Goal: Task Accomplishment & Management: Manage account settings

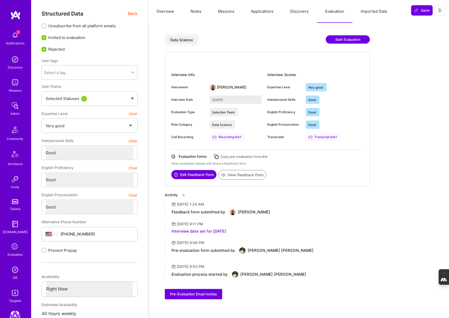
select select "5"
select select "4"
select select "6"
select select "US"
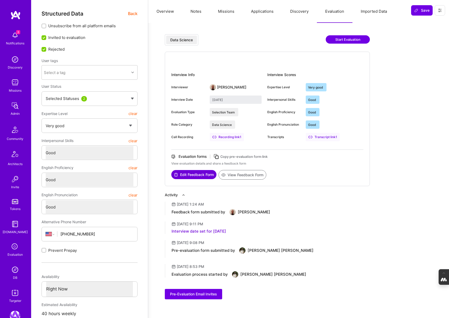
select select "Right Now"
click at [14, 249] on icon at bounding box center [15, 247] width 10 height 10
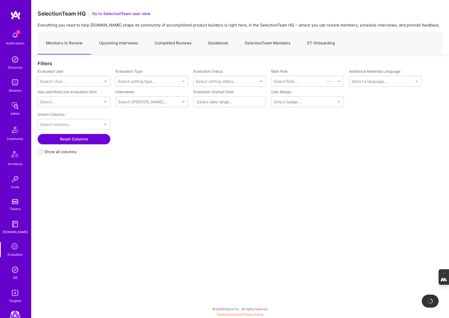
click at [122, 43] on link "Upcoming Interviews" at bounding box center [118, 43] width 55 height 23
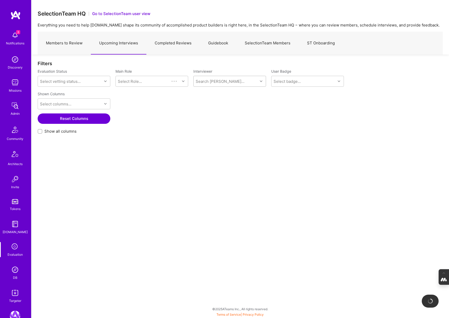
click at [216, 85] on div "Search Vetter..." at bounding box center [225, 81] width 64 height 10
type input "tiago"
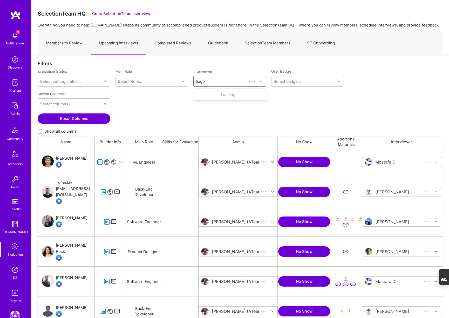
scroll to position [263, 405]
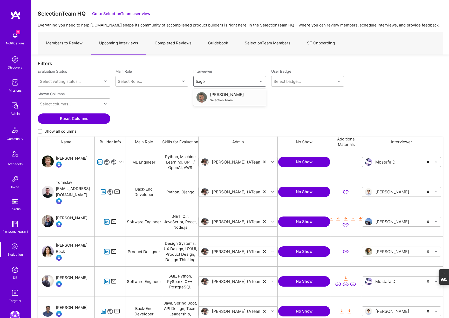
click at [226, 97] on div "Selection Team" at bounding box center [227, 99] width 34 height 5
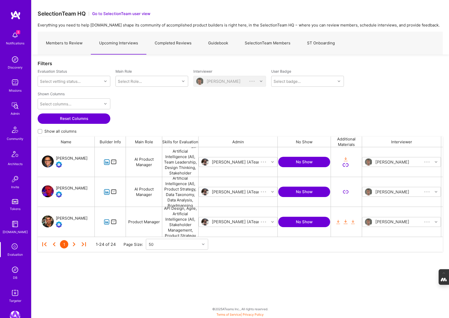
scroll to position [89, 405]
click at [78, 218] on div "[PERSON_NAME]" at bounding box center [72, 218] width 32 height 6
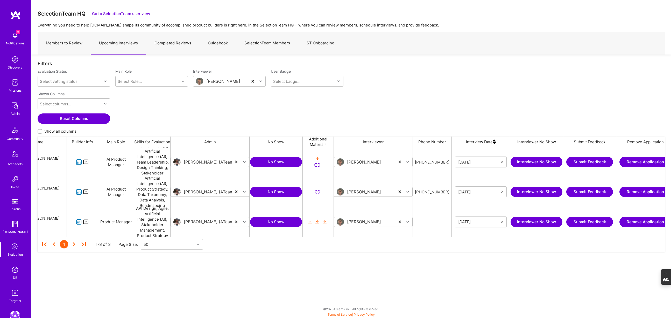
scroll to position [0, 95]
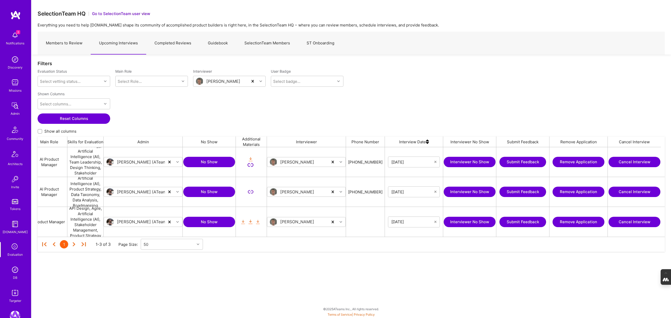
click at [448, 190] on button "Cancel Interview" at bounding box center [635, 191] width 52 height 10
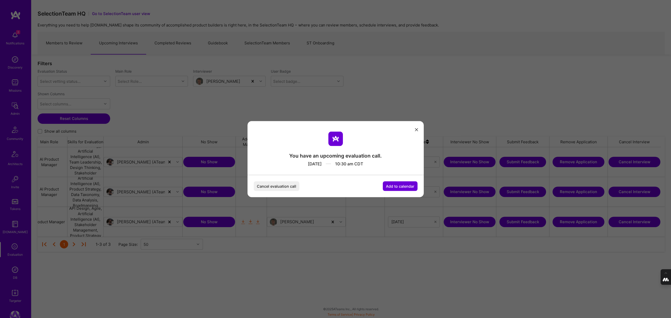
click at [265, 185] on button "Cancel evaluation call" at bounding box center [277, 186] width 46 height 10
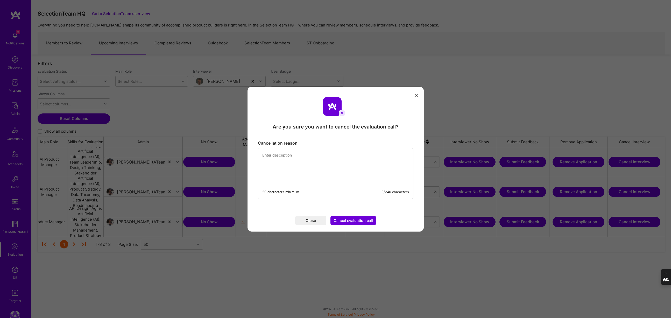
click at [287, 161] on textarea "modal" at bounding box center [335, 166] width 155 height 36
click at [265, 160] on textarea "Canceling this eval call as Taylor was matched with a non-AI evaluator and no o…" at bounding box center [335, 166] width 155 height 36
click at [367, 163] on textarea "Canceling this eval call as Taylor was matched with a non-AI evaluator and no o…" at bounding box center [335, 166] width 155 height 36
drag, startPoint x: 292, startPoint y: 166, endPoint x: 254, endPoint y: 148, distance: 42.4
click at [254, 148] on div "Cancellation reason Canceling this eval call as Taylor was matched with a non-A…" at bounding box center [336, 169] width 164 height 67
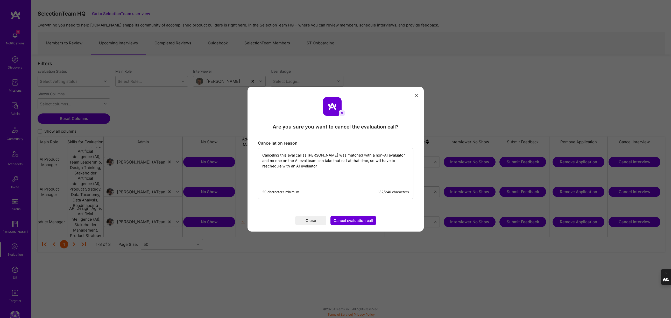
click at [282, 163] on textarea "Canceling this eval call as Taylor was matched with a non-AI evaluator and no o…" at bounding box center [335, 166] width 155 height 36
type textarea "Canceling this eval call as Taylor was matched with a non-AI evaluator and no o…"
click at [357, 222] on button "Cancel evaluation call" at bounding box center [354, 220] width 46 height 10
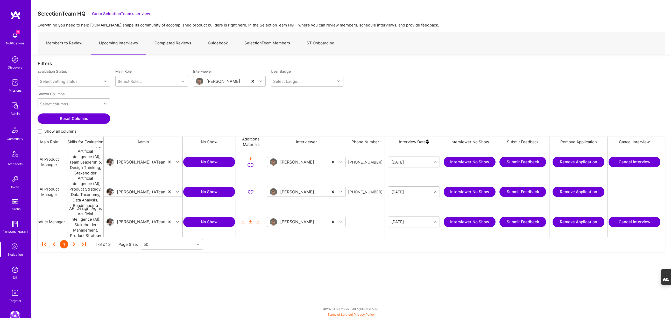
click at [448, 161] on button "Cancel Interview" at bounding box center [635, 162] width 52 height 10
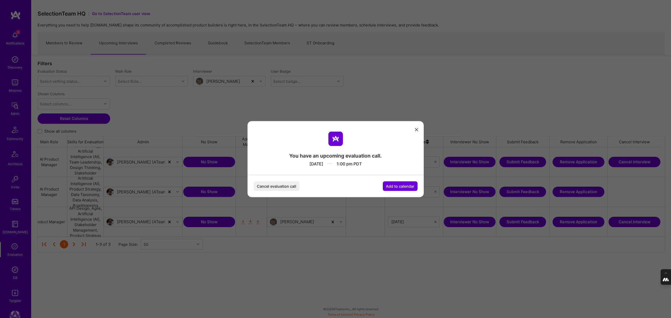
click at [283, 184] on button "Cancel evaluation call" at bounding box center [277, 186] width 46 height 10
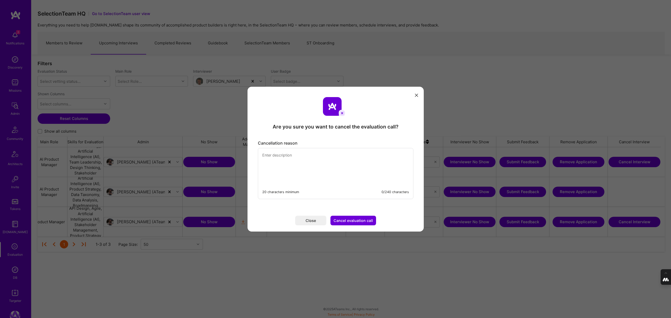
click at [283, 160] on textarea "modal" at bounding box center [335, 166] width 155 height 36
paste textarea "Canceling this eval call as Taylor was matched with a non-AI evaluator and no o…"
click at [319, 155] on textarea "Canceling this eval call as Taylor was matched with a non-AI evaluator and no o…" at bounding box center [335, 166] width 155 height 36
type textarea "Canceling this eval call as Ariel was matched with a non-AI evaluator and no on…"
click at [360, 222] on button "Cancel evaluation call" at bounding box center [354, 220] width 46 height 10
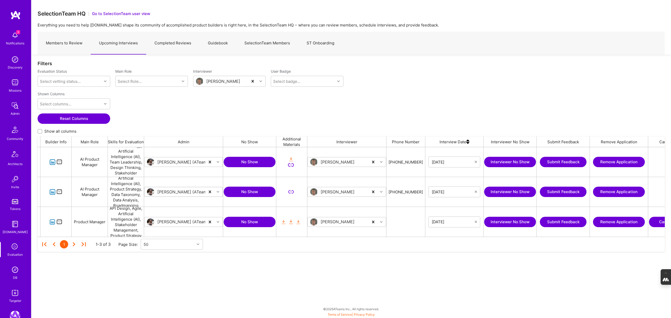
scroll to position [0, 0]
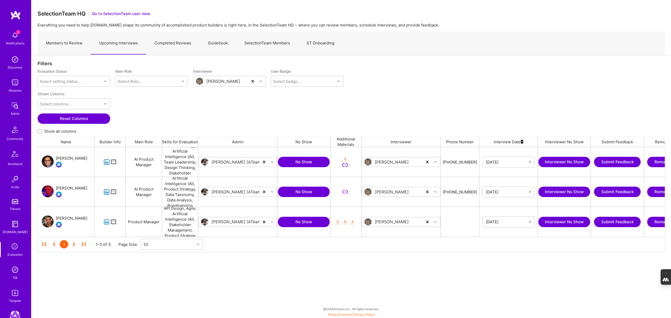
click at [72, 45] on link "Members to Review" at bounding box center [64, 43] width 53 height 23
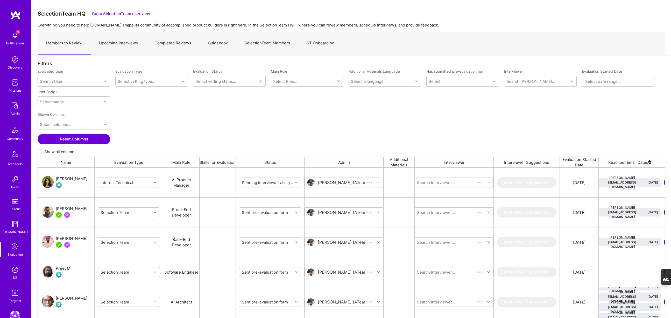
click at [62, 81] on div "Search User..." at bounding box center [53, 81] width 26 height 5
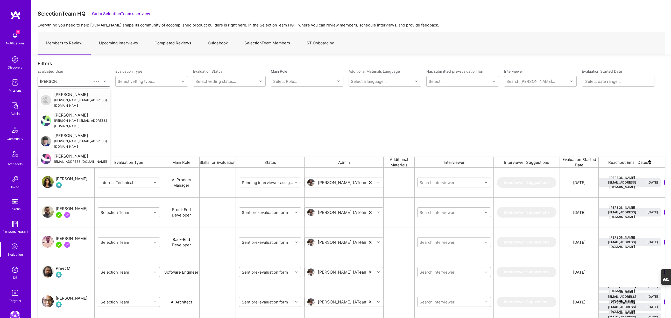
type input "[PERSON_NAME]"
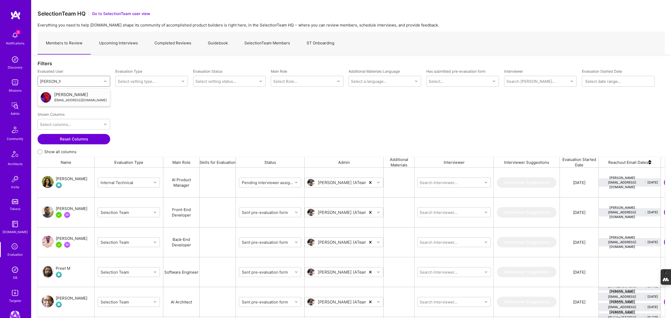
click at [71, 98] on div "[EMAIL_ADDRESS][DOMAIN_NAME]" at bounding box center [80, 99] width 53 height 5
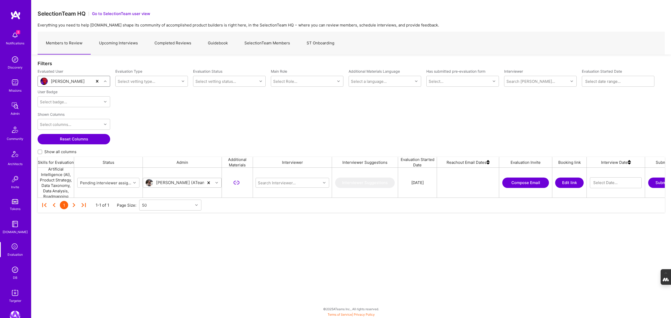
scroll to position [0, 257]
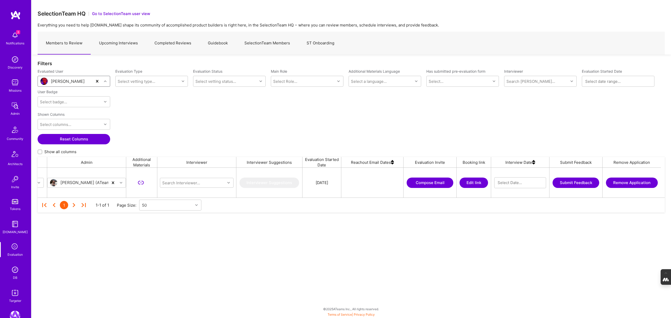
click at [448, 183] on button "Edit link" at bounding box center [474, 182] width 29 height 10
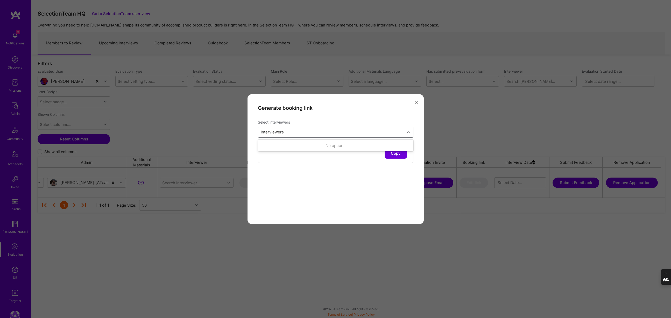
click at [332, 134] on div "Interviewers" at bounding box center [331, 132] width 147 height 10
type input "javier"
click at [264, 145] on input "modal" at bounding box center [264, 146] width 4 height 4
checkbox input "true"
click at [297, 207] on div "Generate booking link Select interviewers Interviewers 1 Copy" at bounding box center [336, 159] width 176 height 130
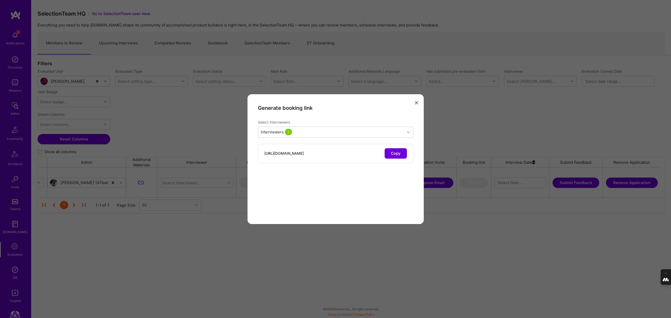
click at [395, 153] on button "Copy" at bounding box center [396, 153] width 22 height 10
click at [416, 103] on icon "modal" at bounding box center [416, 102] width 3 height 3
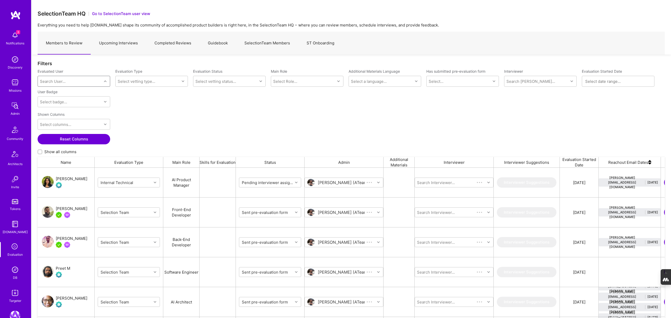
scroll to position [263, 628]
click at [65, 81] on div "Search User..." at bounding box center [70, 81] width 64 height 10
type input "[PERSON_NAME]"
click at [65, 96] on div "[PERSON_NAME]" at bounding box center [80, 94] width 53 height 5
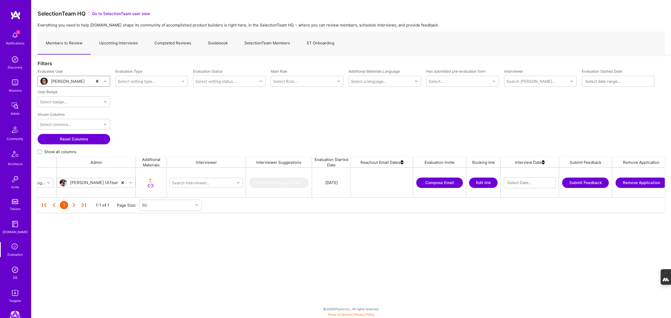
scroll to position [0, 257]
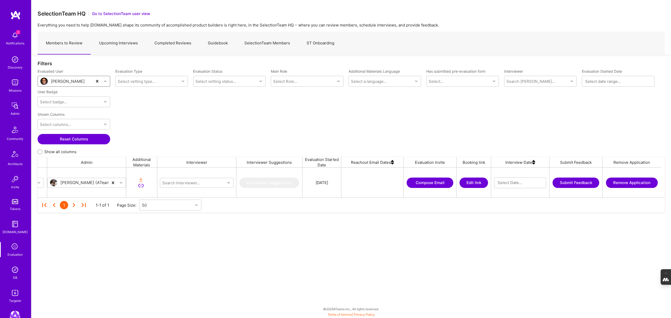
click at [448, 180] on button "Edit link" at bounding box center [474, 182] width 29 height 10
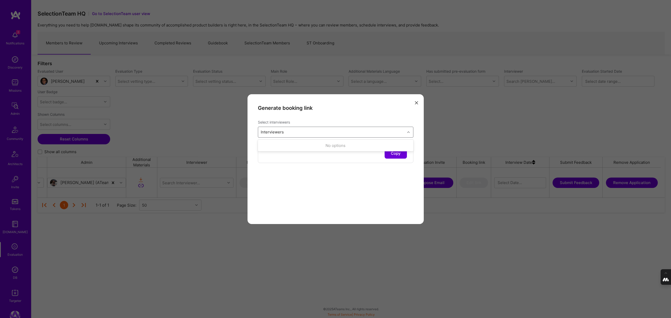
click at [335, 131] on div "Interviewers" at bounding box center [331, 132] width 147 height 10
type input "javier"
click at [264, 145] on input "modal" at bounding box center [264, 146] width 4 height 4
checkbox input "true"
click at [288, 196] on div "Generate booking link Select interviewers option Javier Rincon, selected. optio…" at bounding box center [336, 159] width 176 height 130
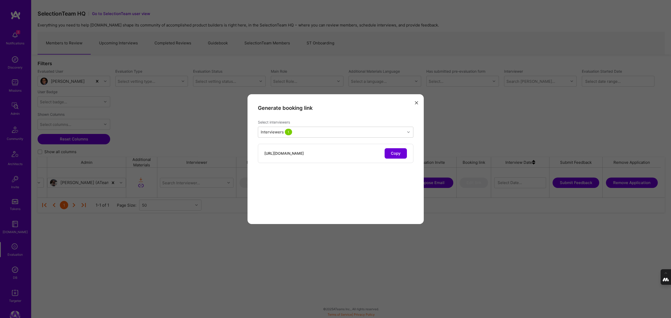
click at [401, 151] on button "Copy" at bounding box center [396, 153] width 22 height 10
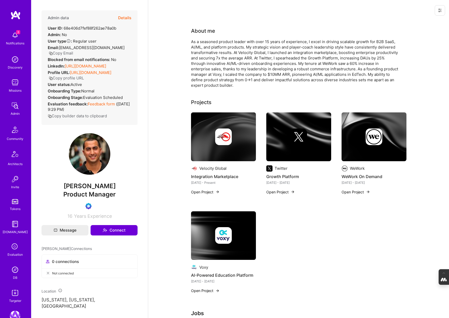
click at [121, 17] on button "Details" at bounding box center [124, 17] width 13 height 15
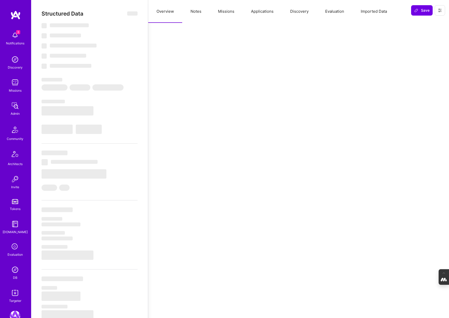
select select "Verified"
select select "US"
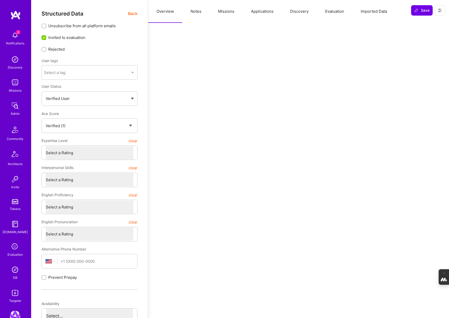
click at [258, 10] on button "Applications" at bounding box center [261, 11] width 39 height 23
click at [224, 14] on button "Missions" at bounding box center [226, 11] width 33 height 23
click at [194, 12] on button "Notes" at bounding box center [195, 11] width 27 height 23
type textarea "x"
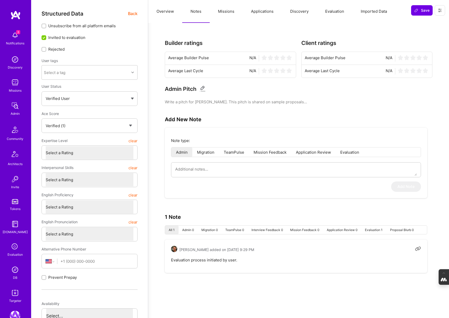
click at [166, 12] on button "Overview" at bounding box center [165, 11] width 34 height 23
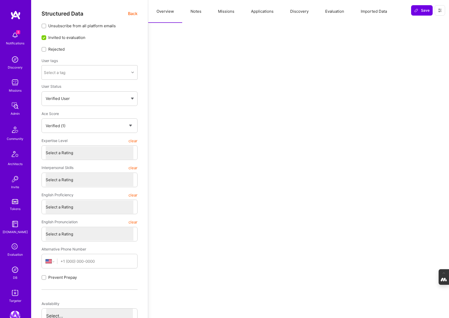
click at [130, 13] on span "Back" at bounding box center [133, 13] width 10 height 6
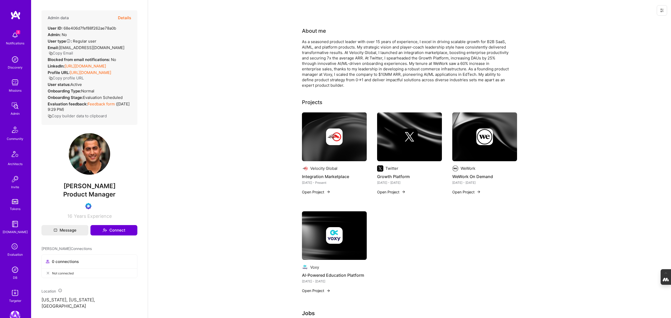
click at [13, 273] on img at bounding box center [15, 269] width 10 height 10
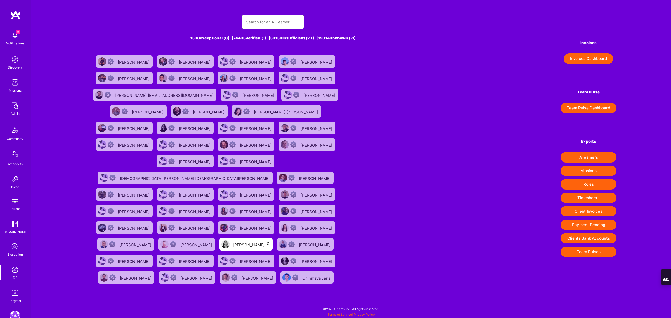
click at [264, 19] on input "text" at bounding box center [273, 21] width 54 height 13
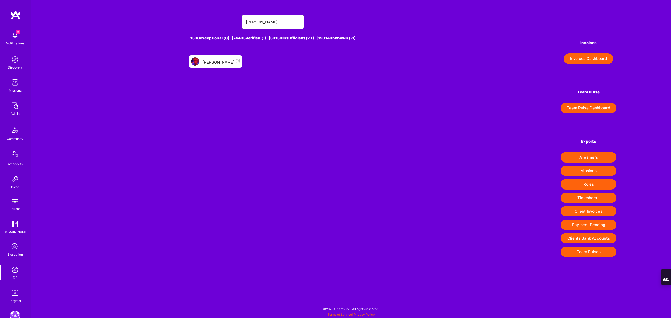
type input "[PERSON_NAME]"
click at [218, 60] on div "[PERSON_NAME] [0]" at bounding box center [221, 61] width 37 height 7
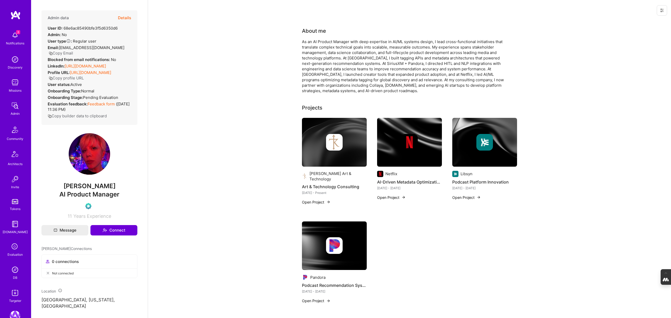
click at [121, 16] on button "Details" at bounding box center [124, 17] width 13 height 15
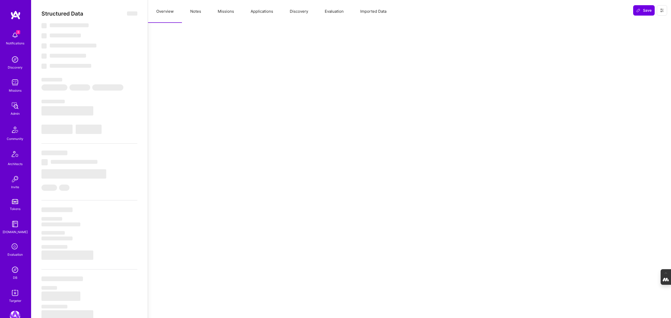
type textarea "x"
select select "Exceptional"
select select "US"
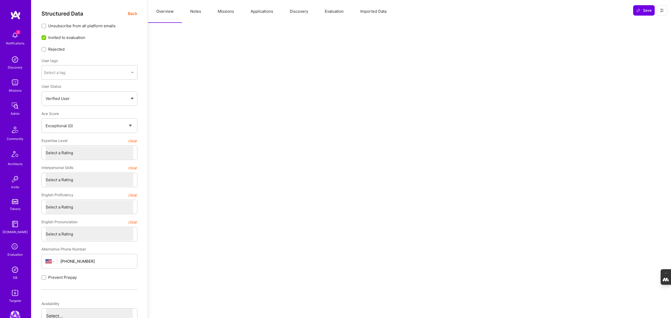
click at [337, 12] on button "Evaluation" at bounding box center [335, 11] width 36 height 23
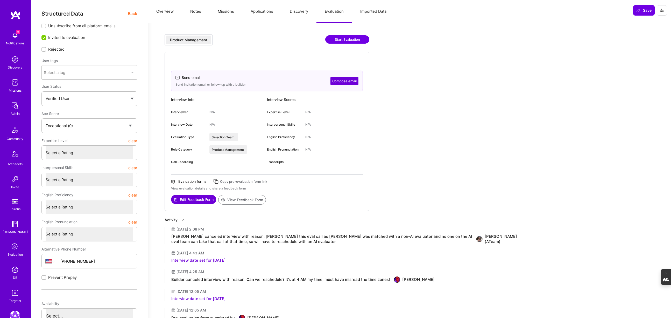
click at [348, 80] on button "Compose email" at bounding box center [345, 81] width 28 height 8
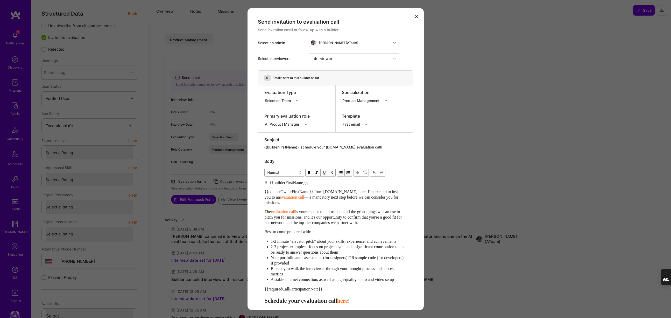
click at [366, 124] on icon "modal" at bounding box center [366, 124] width 3 height 3
click at [367, 152] on div "First follow-up" at bounding box center [383, 151] width 75 height 5
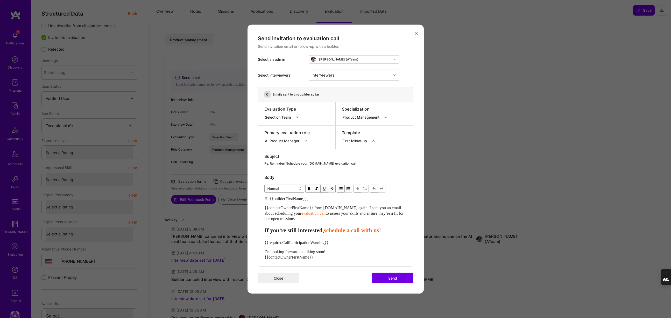
click at [373, 139] on div "modal" at bounding box center [374, 140] width 8 height 7
click at [367, 201] on div "Schedule call" at bounding box center [383, 200] width 75 height 5
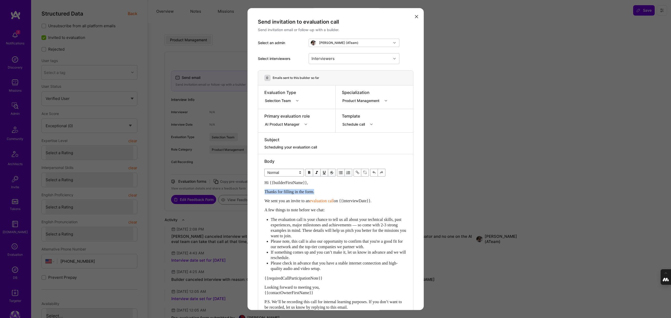
drag, startPoint x: 321, startPoint y: 191, endPoint x: 261, endPoint y: 191, distance: 59.9
click at [261, 191] on div "Body Normal Heading Large Heading Medium Heading Small Normal Hi {{builderFirst…" at bounding box center [335, 235] width 155 height 162
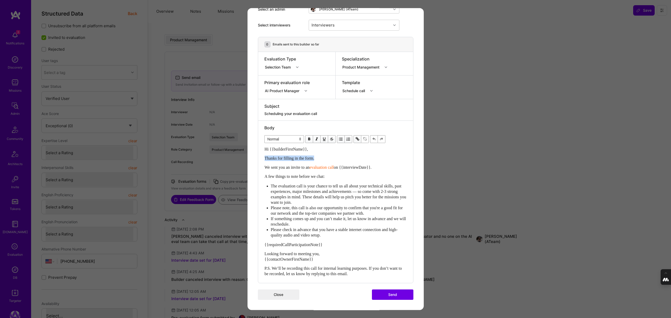
click at [265, 158] on span "Thanks for filling in the form." at bounding box center [290, 158] width 50 height 4
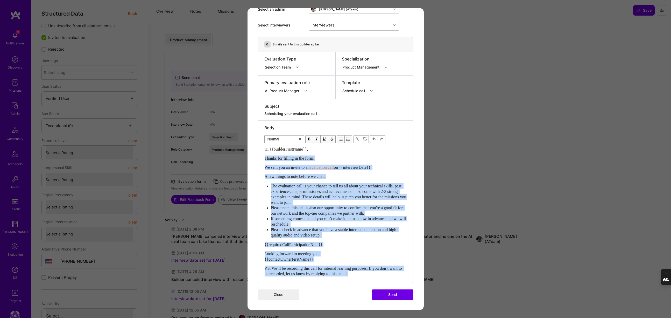
drag, startPoint x: 264, startPoint y: 158, endPoint x: 386, endPoint y: 276, distance: 169.3
click at [386, 276] on div "Hi {{builderFirstName}}, Thanks for filling in the form. We sent you an invite …" at bounding box center [335, 211] width 143 height 130
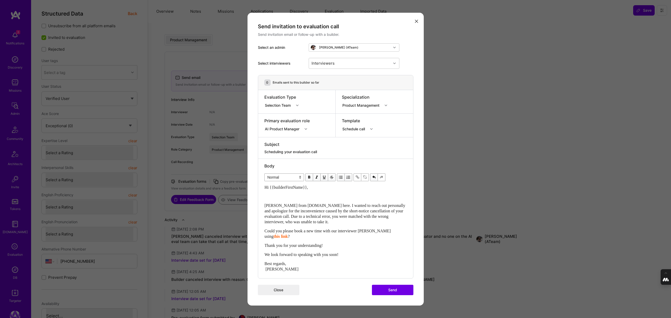
scroll to position [0, 0]
click at [377, 231] on span "Could you please book a new time with our interviewer [PERSON_NAME] using" at bounding box center [328, 233] width 127 height 10
click at [288, 234] on span "this link" at bounding box center [281, 236] width 15 height 4
click at [366, 178] on span "modal" at bounding box center [365, 177] width 6 height 6
click at [284, 198] on div "Enter email text" at bounding box center [336, 195] width 142 height 5
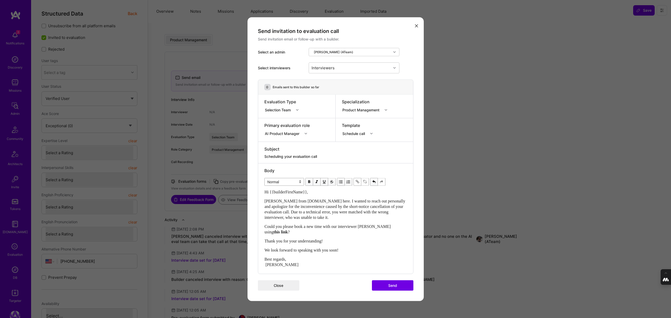
click at [298, 266] on div "Best regards, [PERSON_NAME]" at bounding box center [336, 261] width 142 height 11
drag, startPoint x: 389, startPoint y: 226, endPoint x: 273, endPoint y: 232, distance: 116.3
click at [274, 232] on span "this link" at bounding box center [281, 231] width 15 height 4
click at [359, 181] on span "modal" at bounding box center [358, 182] width 6 height 6
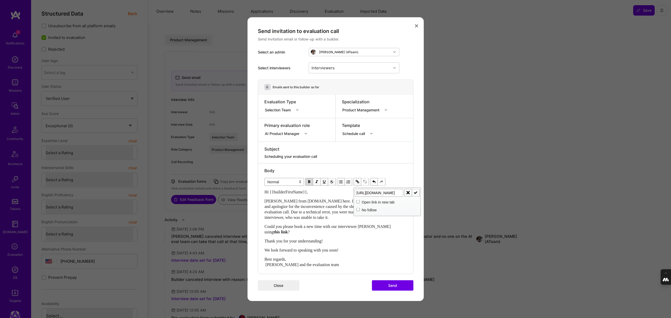
type input "[URL][DOMAIN_NAME]"
click at [417, 192] on span "modal" at bounding box center [416, 193] width 6 height 6
click at [351, 232] on div "Could you please book a new time with our interviewer [PERSON_NAME] using this …" at bounding box center [336, 228] width 142 height 11
click at [393, 284] on button "Send" at bounding box center [392, 285] width 41 height 10
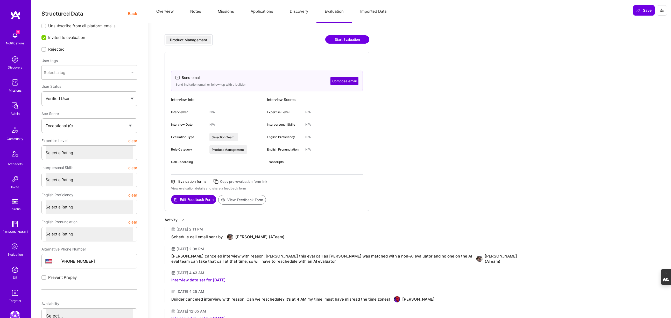
click at [14, 268] on img at bounding box center [15, 269] width 10 height 10
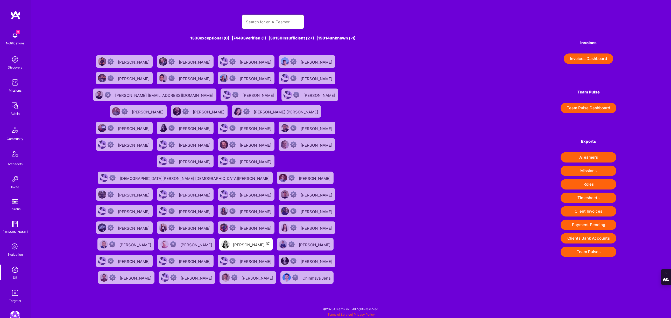
click at [257, 22] on input "text" at bounding box center [273, 21] width 54 height 13
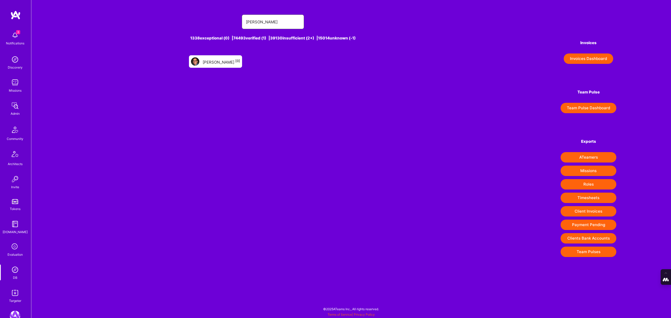
type input "[PERSON_NAME]"
click at [224, 63] on div "[PERSON_NAME] [0]" at bounding box center [221, 61] width 37 height 7
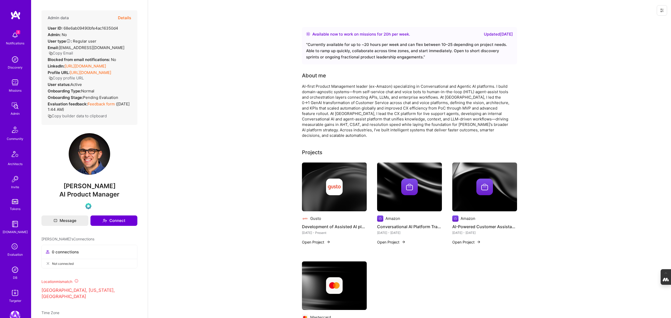
click at [125, 17] on button "Details" at bounding box center [124, 17] width 13 height 15
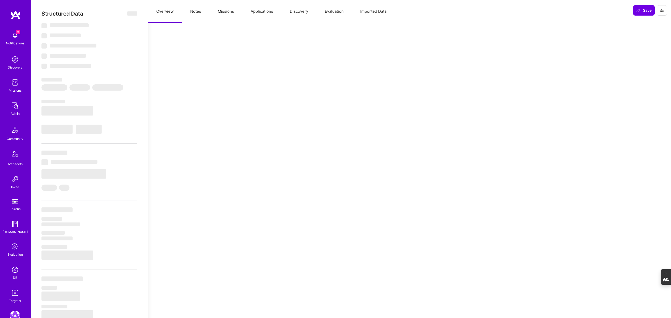
type textarea "x"
select select "Right Now"
select select "Exceptional"
select select "CA"
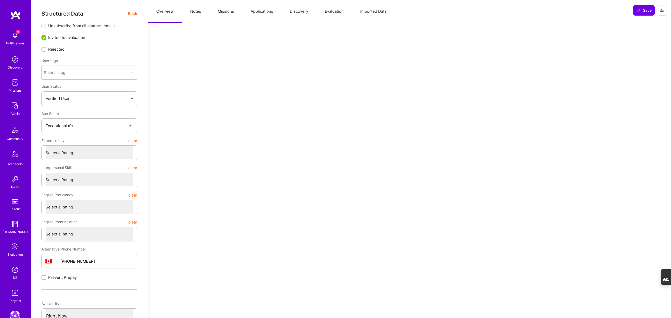
click at [333, 11] on button "Evaluation" at bounding box center [335, 11] width 36 height 23
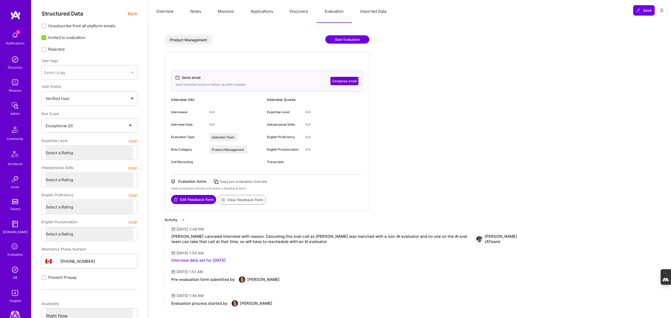
click at [345, 79] on button "Compose email" at bounding box center [345, 81] width 28 height 8
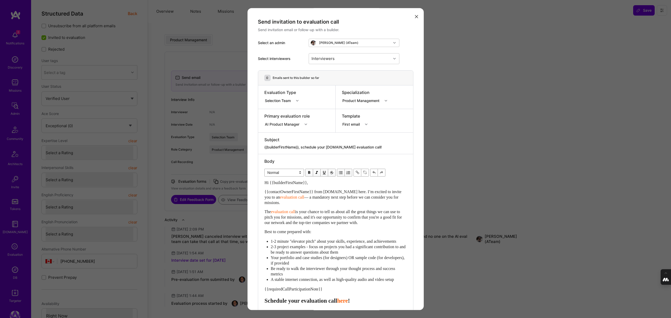
click at [367, 126] on div "modal" at bounding box center [367, 124] width 8 height 7
click at [363, 187] on div "Send email to invite builder to evaluation call" at bounding box center [383, 189] width 75 height 4
type textarea "Scheduling your evaluation call"
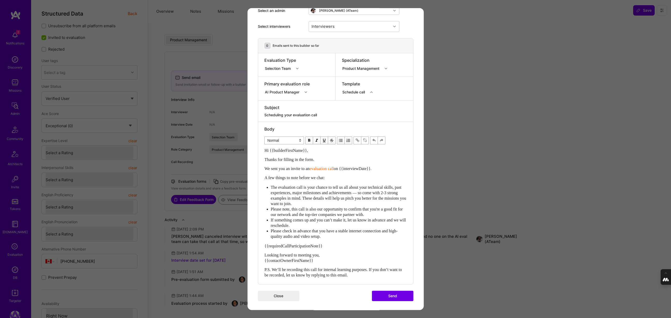
scroll to position [33, 0]
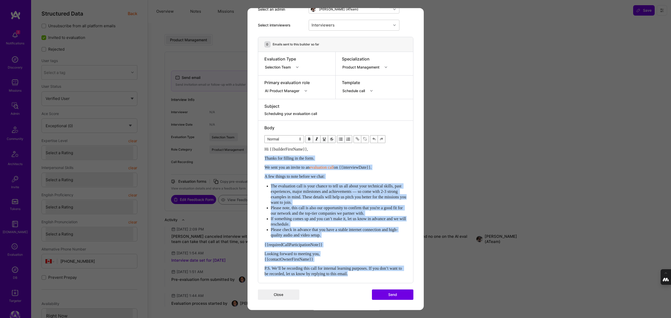
drag, startPoint x: 265, startPoint y: 157, endPoint x: 402, endPoint y: 273, distance: 179.6
click at [402, 273] on div "Hi {{builderFirstName}}, Thanks for filling in the form. We sent you an invite …" at bounding box center [336, 211] width 142 height 130
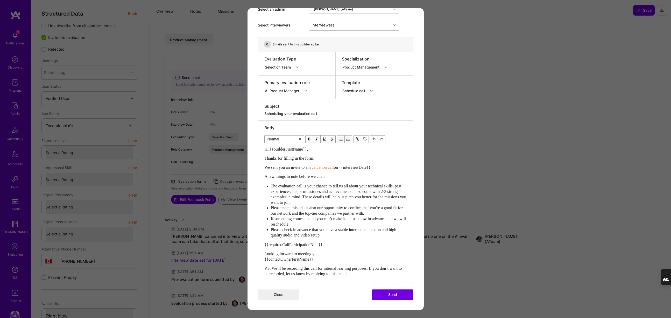
scroll to position [0, 0]
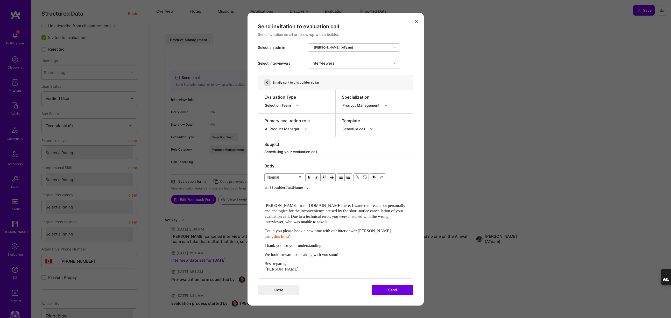
click at [288, 199] on div "Hi {{builderFirstName}}, [PERSON_NAME] from [DOMAIN_NAME] here. I wanted to rea…" at bounding box center [336, 227] width 142 height 87
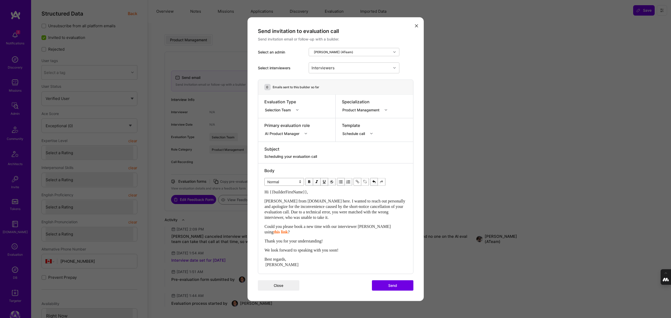
click at [377, 225] on span "Could you please book a new time with our interviewer [PERSON_NAME] using" at bounding box center [328, 229] width 127 height 10
click at [288, 229] on span "this link" at bounding box center [281, 231] width 15 height 4
click at [367, 182] on span "modal" at bounding box center [365, 182] width 6 height 6
drag, startPoint x: 389, startPoint y: 227, endPoint x: 272, endPoint y: 231, distance: 117.5
click at [274, 231] on span "this link" at bounding box center [281, 231] width 15 height 4
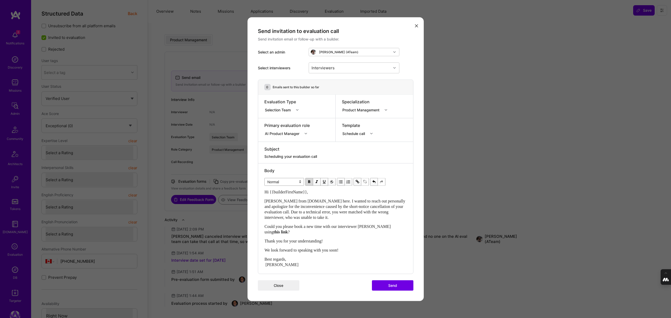
click at [358, 182] on span "modal" at bounding box center [358, 182] width 6 height 6
type input "[URL][DOMAIN_NAME]"
click at [418, 190] on span "modal" at bounding box center [416, 193] width 6 height 6
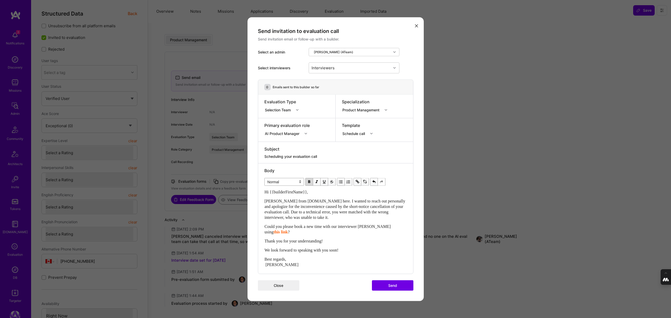
click at [348, 234] on div "Could you please book a new time with our interviewer [PERSON_NAME] using this …" at bounding box center [336, 228] width 142 height 11
click at [284, 266] on div "Best regards, [PERSON_NAME]" at bounding box center [336, 261] width 142 height 11
click at [267, 199] on span "[PERSON_NAME] from [DOMAIN_NAME] here. I wanted to reach out personally and apo…" at bounding box center [336, 208] width 142 height 21
click at [393, 284] on button "Send" at bounding box center [392, 285] width 41 height 10
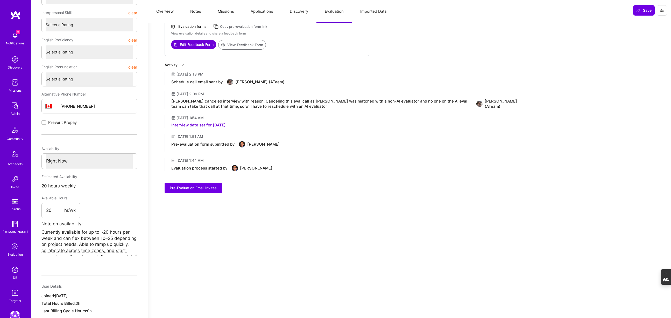
scroll to position [186, 0]
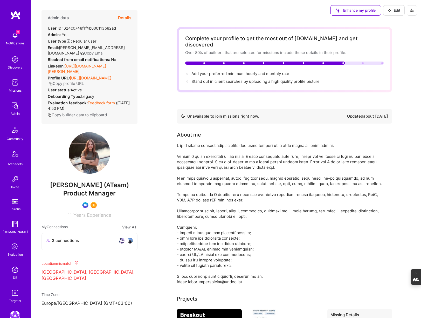
click at [16, 248] on icon at bounding box center [15, 247] width 10 height 10
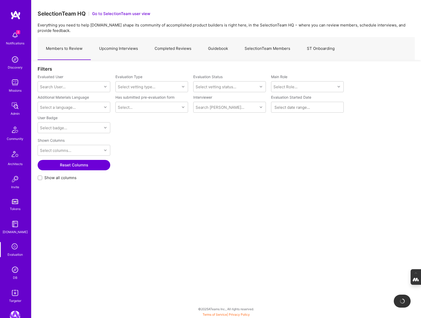
click at [269, 51] on link "SelectionTeam Members" at bounding box center [267, 48] width 62 height 23
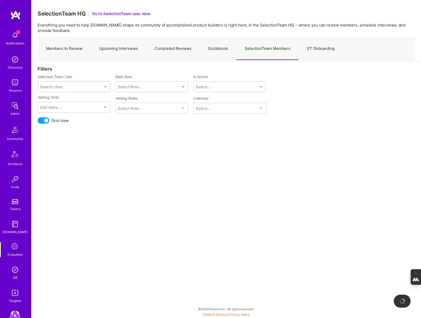
click at [80, 89] on div "Search User..." at bounding box center [70, 86] width 64 height 10
type input "javier"
click at [74, 99] on div "Javier Rincon" at bounding box center [80, 99] width 53 height 5
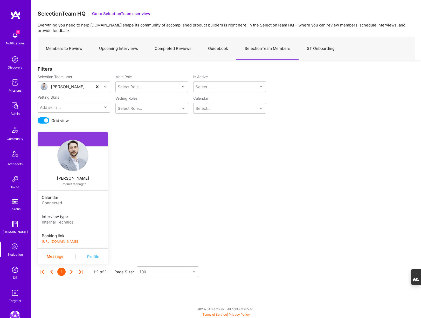
click at [78, 242] on link "https://platform-v2.a.team/interview-scheduling/booking/javierrincon/evaluation" at bounding box center [60, 241] width 36 height 4
